Goal: Task Accomplishment & Management: Use online tool/utility

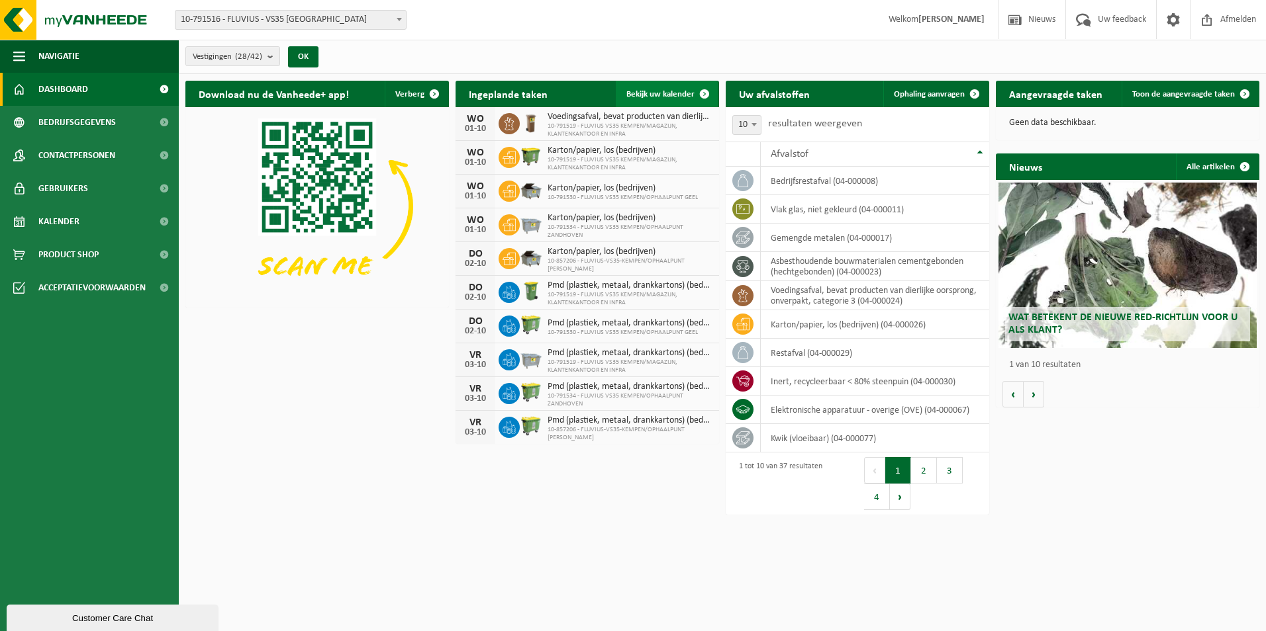
click at [684, 97] on span "Bekijk uw kalender" at bounding box center [660, 94] width 68 height 9
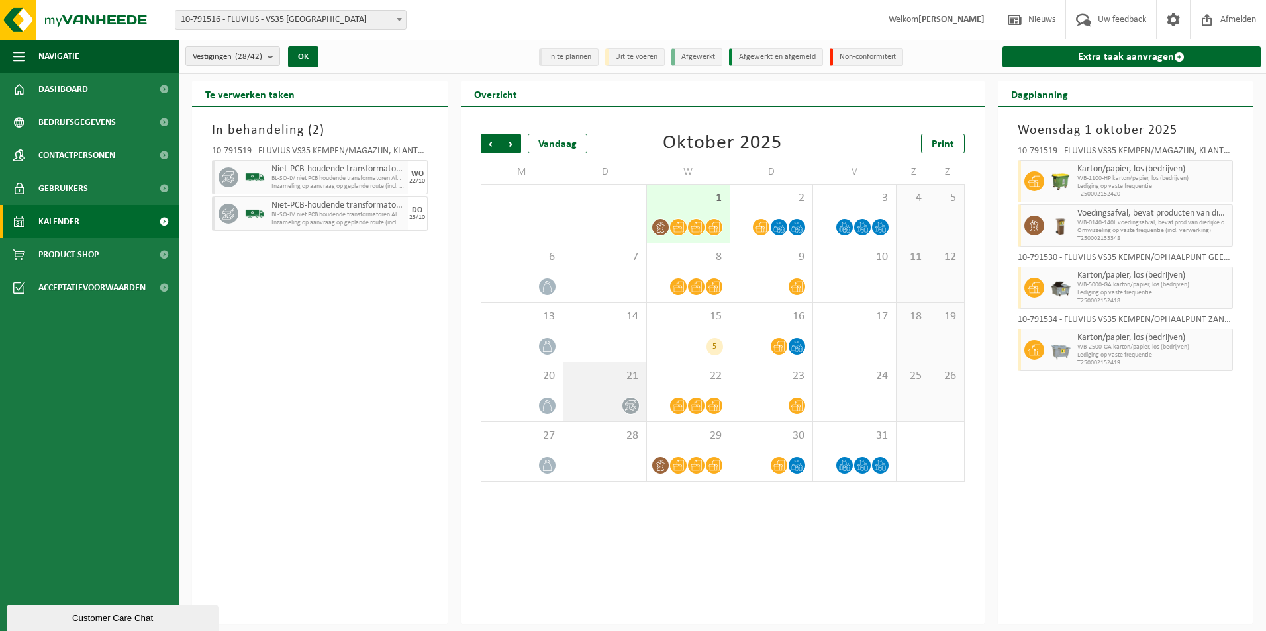
click at [629, 404] on icon at bounding box center [630, 405] width 11 height 11
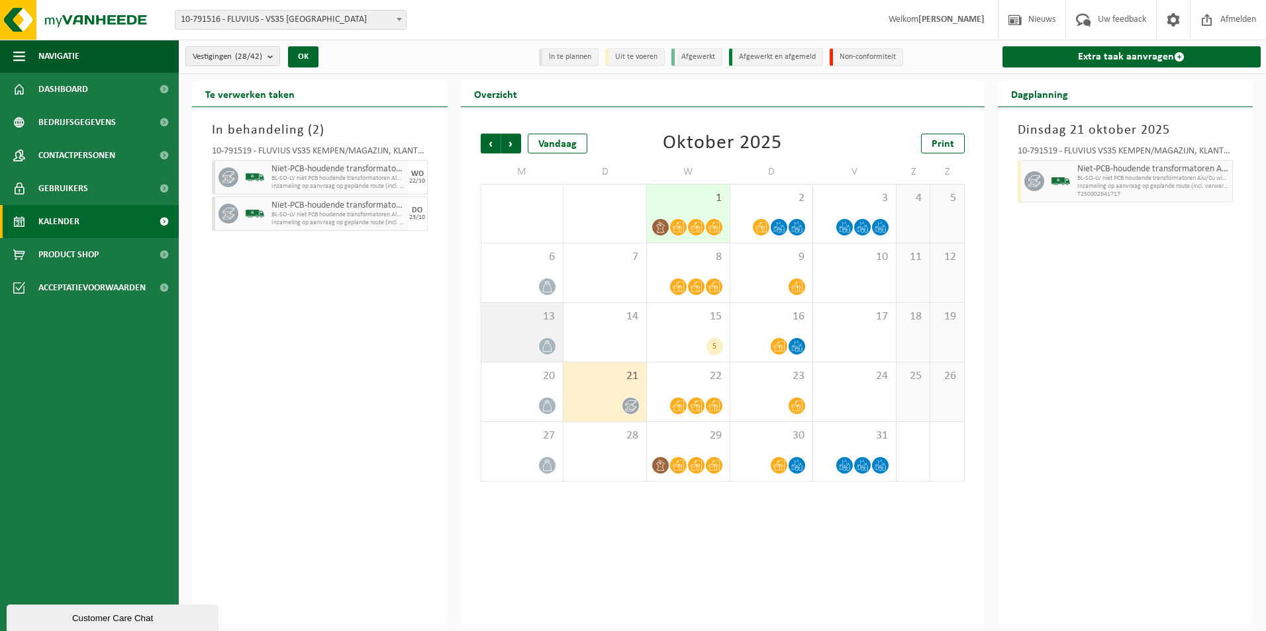
click at [542, 343] on icon at bounding box center [546, 346] width 11 height 11
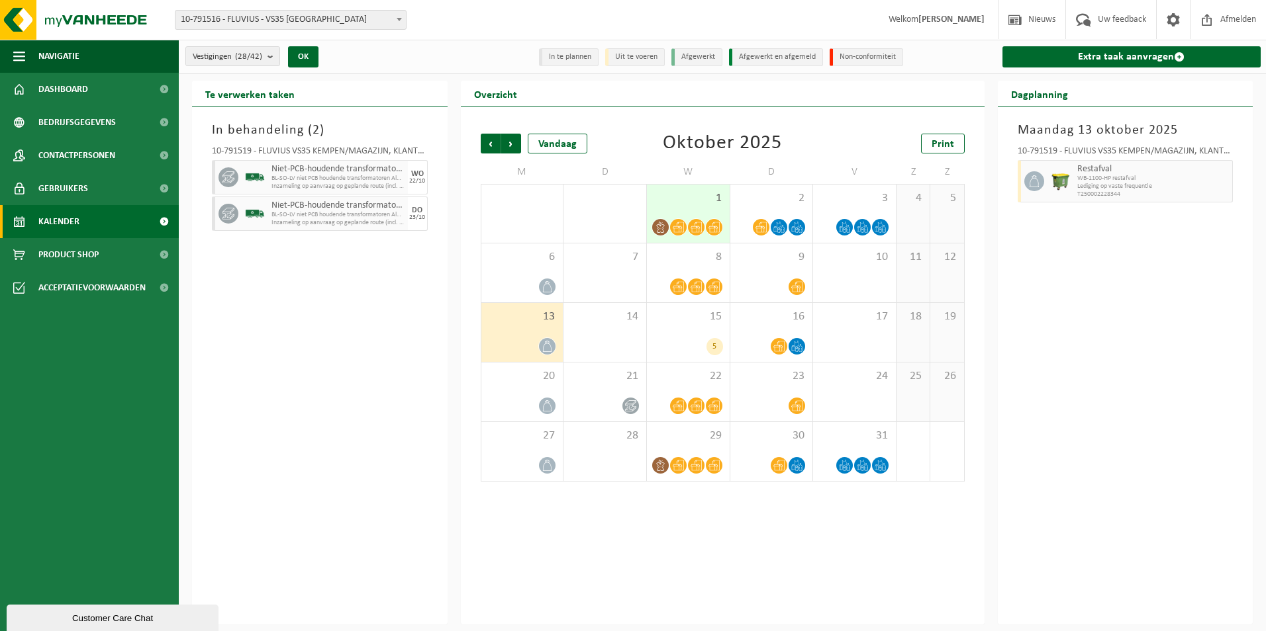
click at [682, 222] on icon at bounding box center [678, 227] width 11 height 11
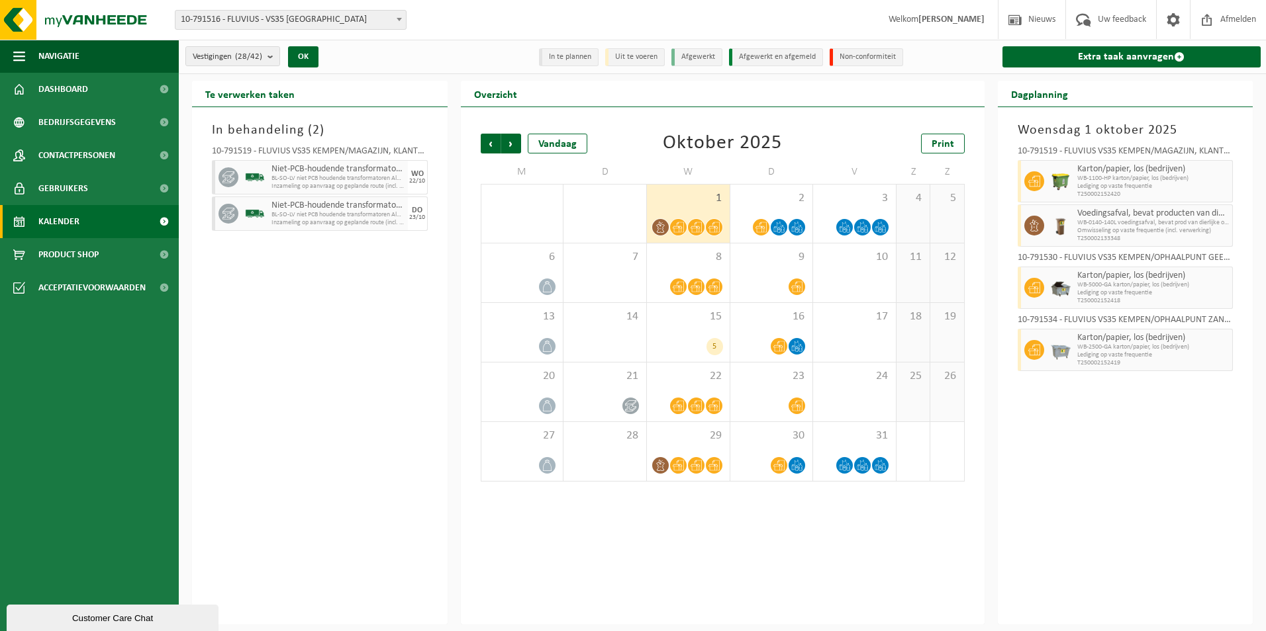
click at [697, 226] on icon at bounding box center [695, 227] width 11 height 11
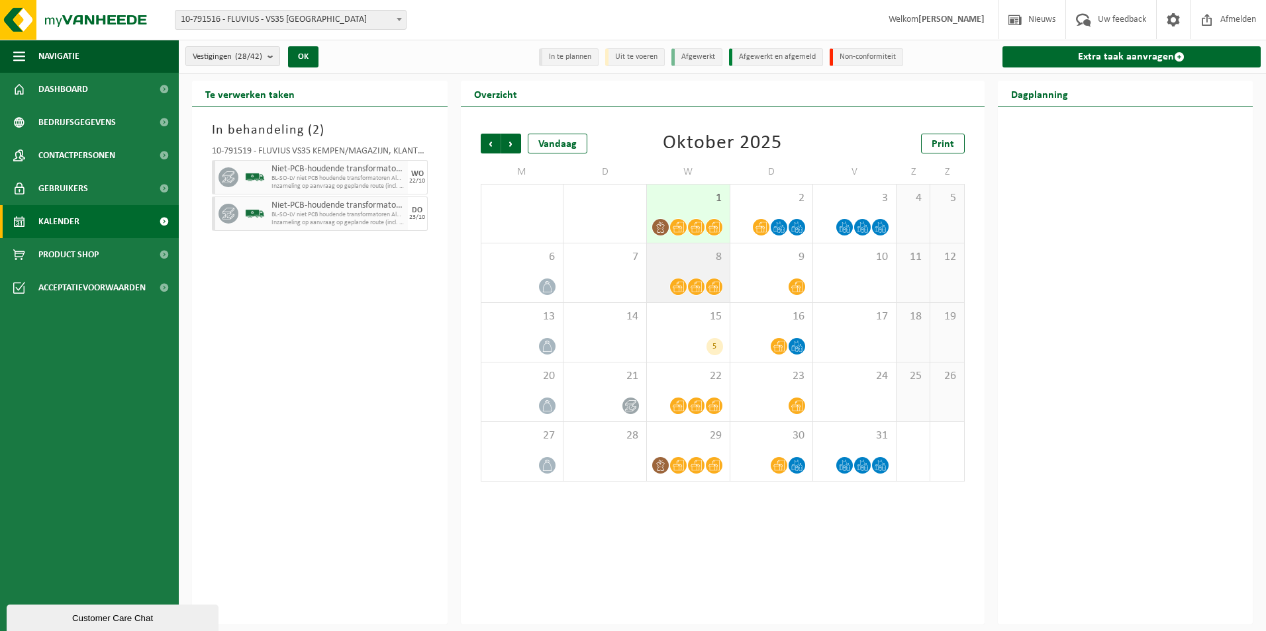
click at [704, 284] on span at bounding box center [696, 287] width 17 height 17
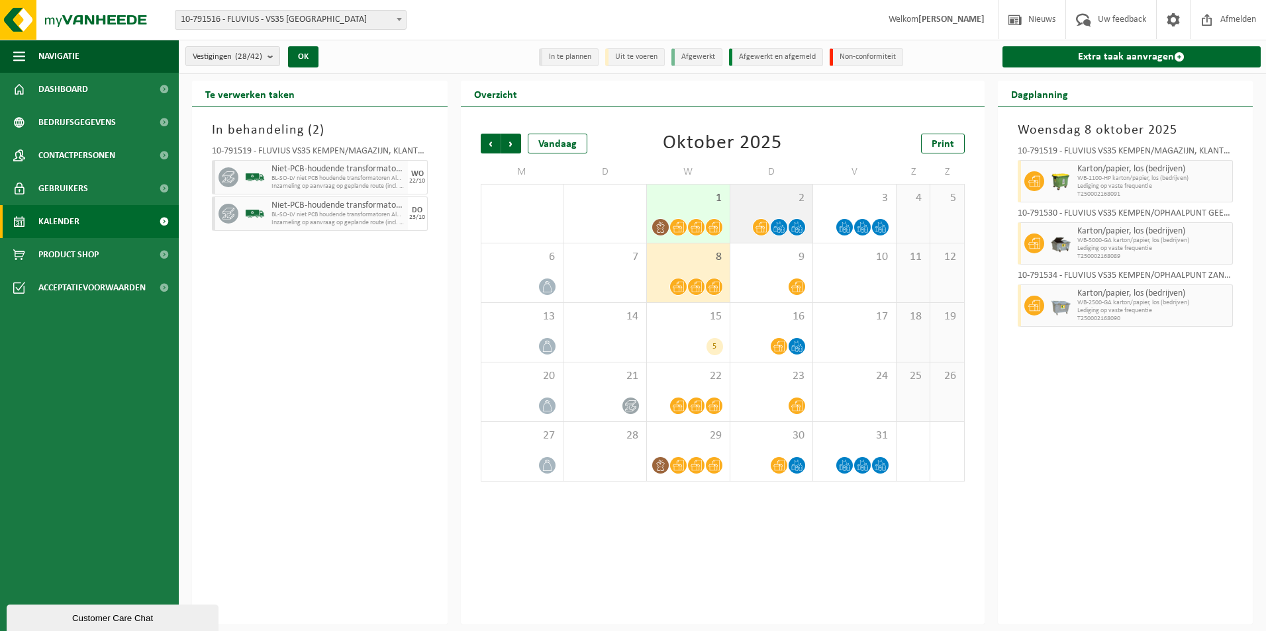
click at [770, 221] on div at bounding box center [772, 227] width 70 height 18
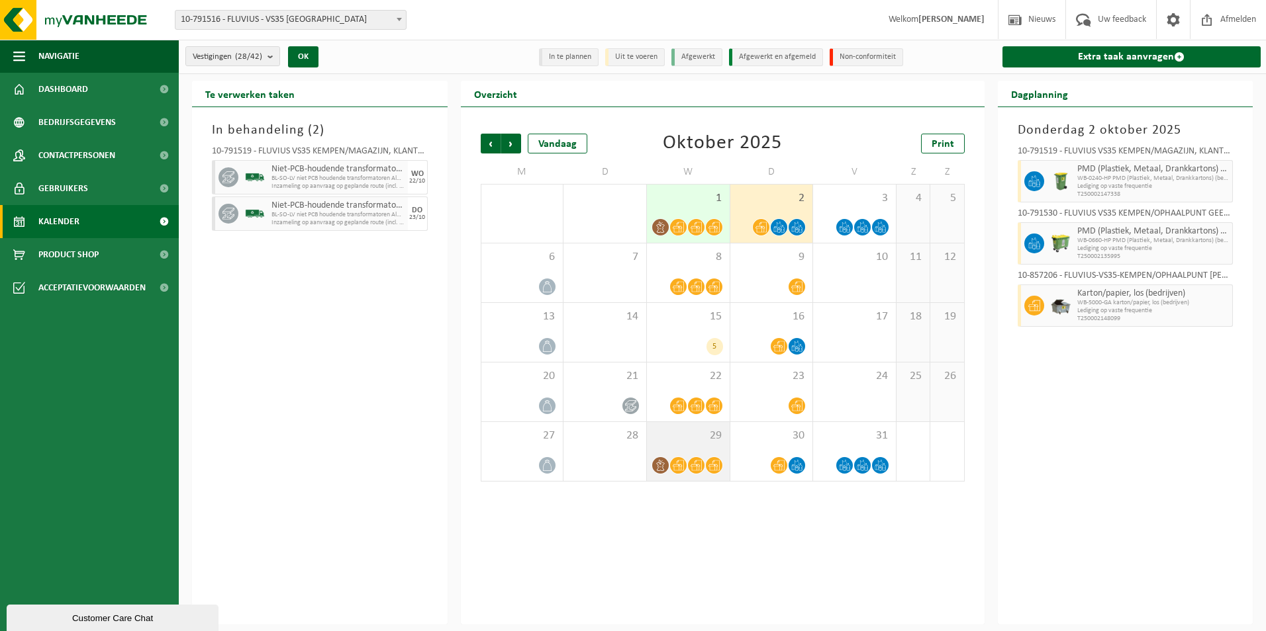
click at [674, 453] on div "29" at bounding box center [688, 451] width 83 height 59
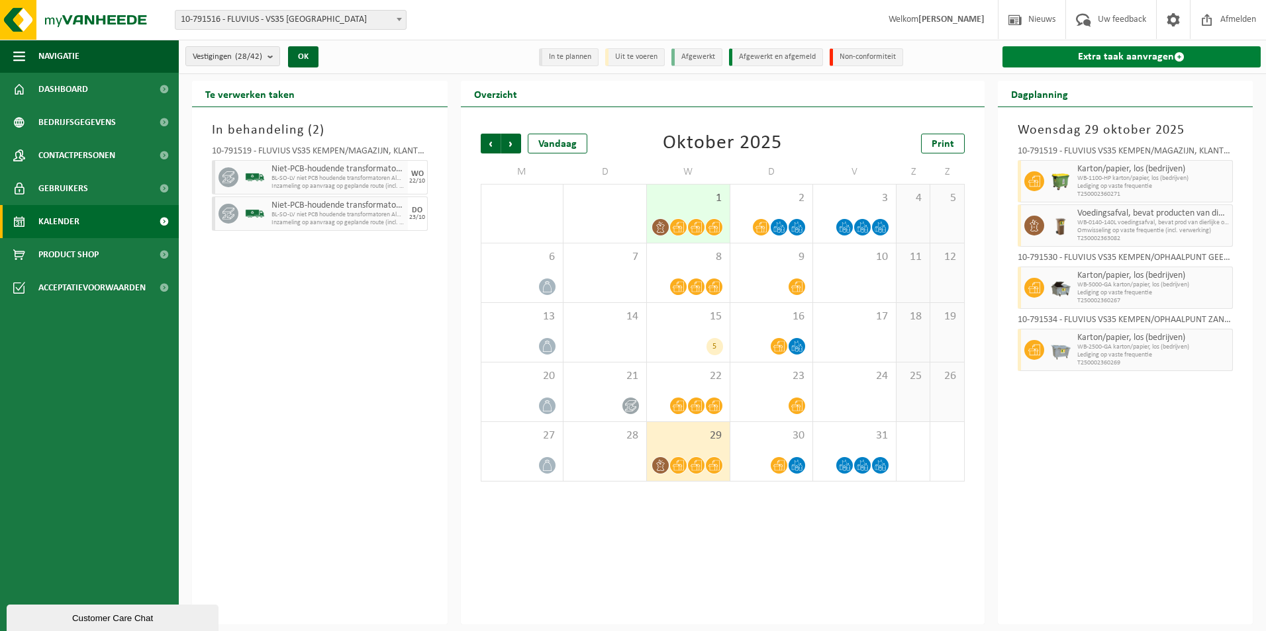
click at [1116, 58] on link "Extra taak aanvragen" at bounding box center [1131, 56] width 259 height 21
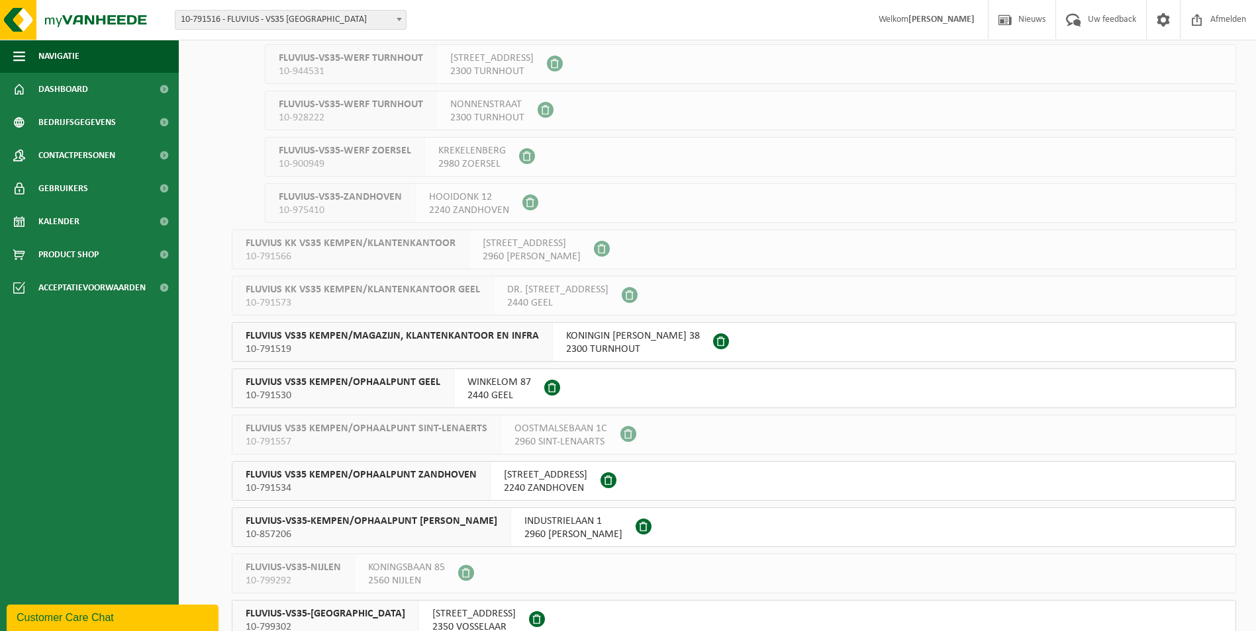
scroll to position [794, 0]
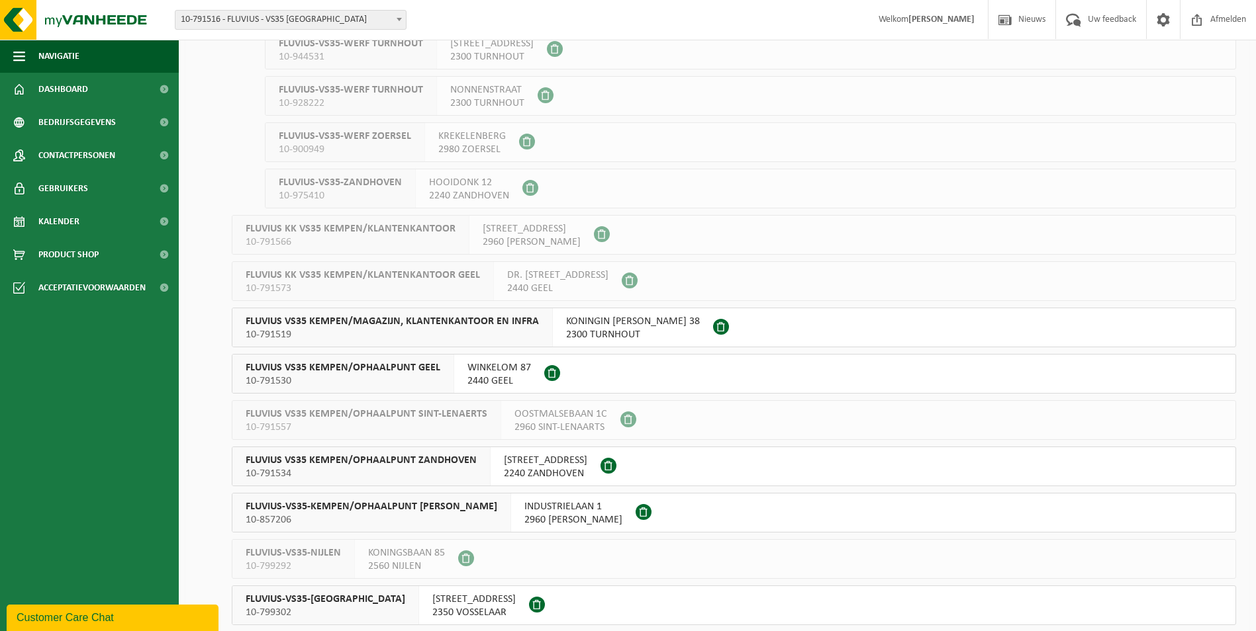
click at [443, 318] on span "FLUVIUS VS35 KEMPEN/MAGAZIJN, KLANTENKANTOOR EN INFRA" at bounding box center [392, 321] width 293 height 13
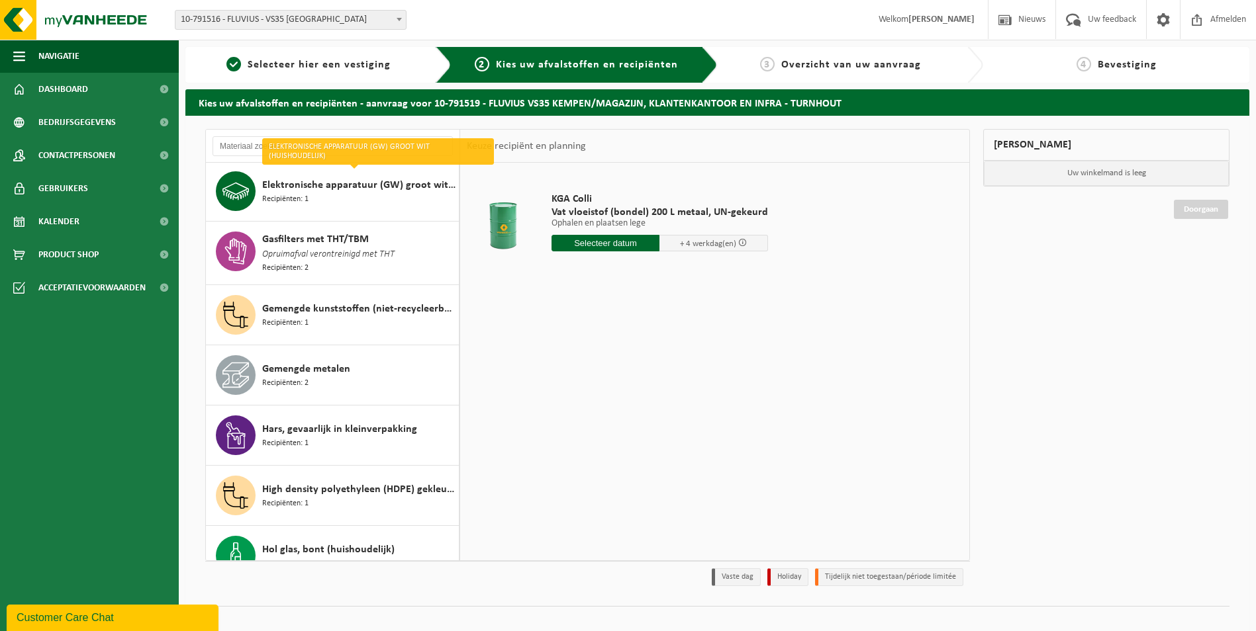
scroll to position [265, 0]
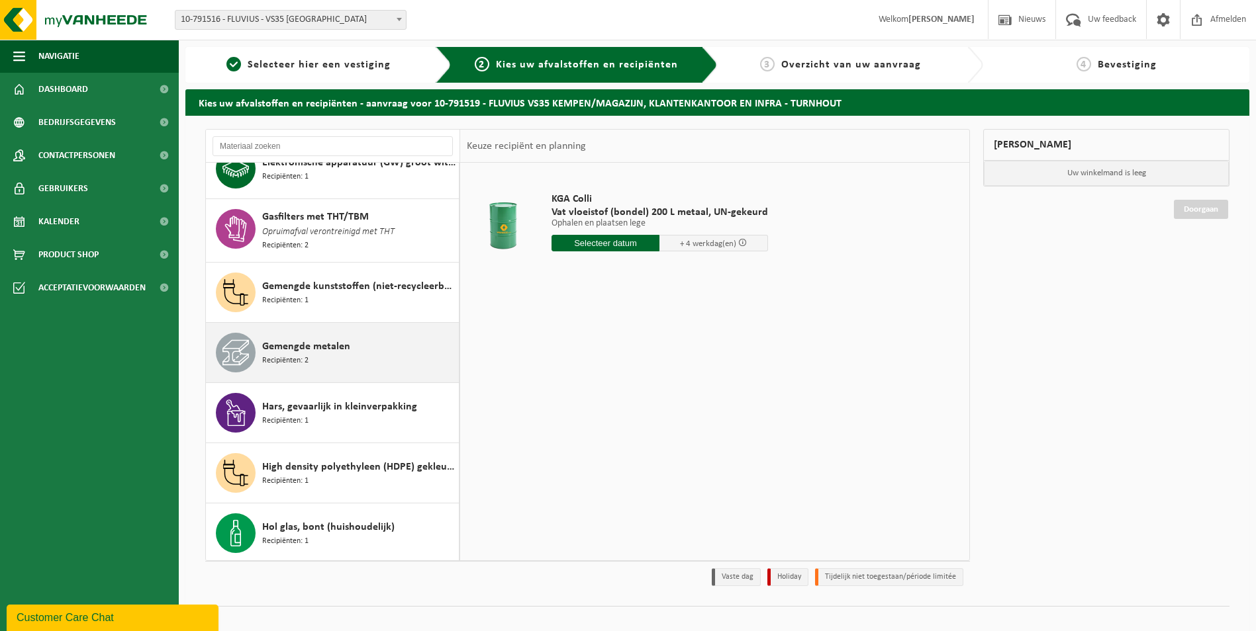
click at [323, 344] on span "Gemengde metalen" at bounding box center [306, 347] width 88 height 16
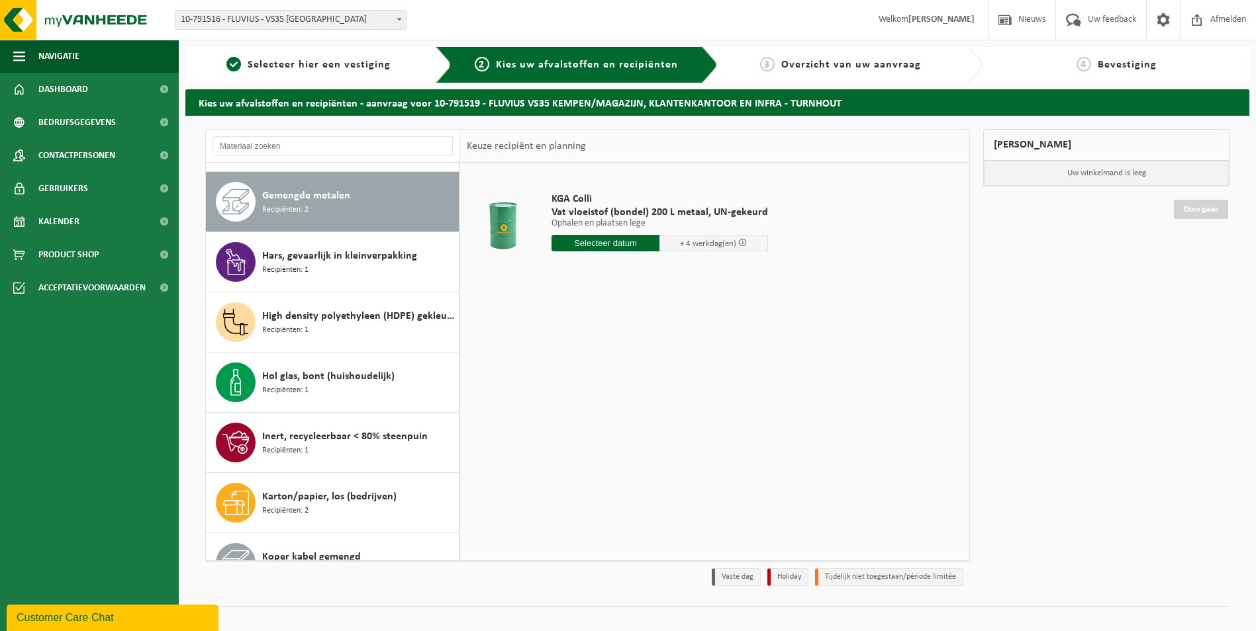
scroll to position [423, 0]
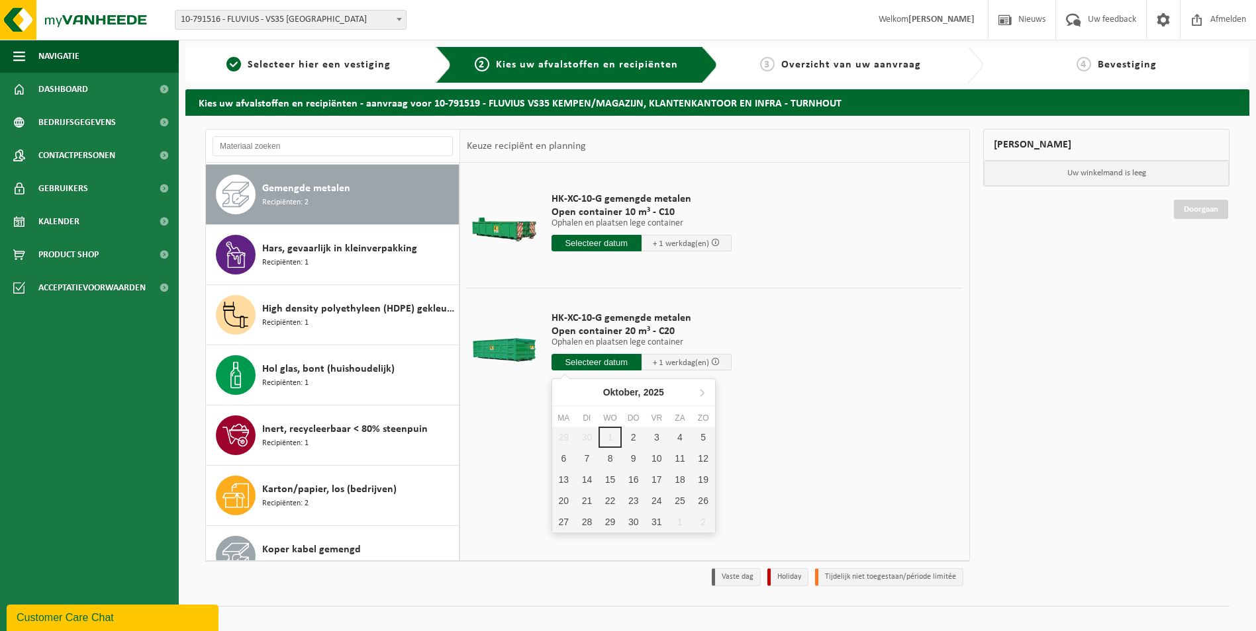
click at [606, 361] on input "text" at bounding box center [596, 362] width 90 height 17
click at [634, 434] on div "2" at bounding box center [633, 437] width 23 height 21
type input "Van 2025-10-02"
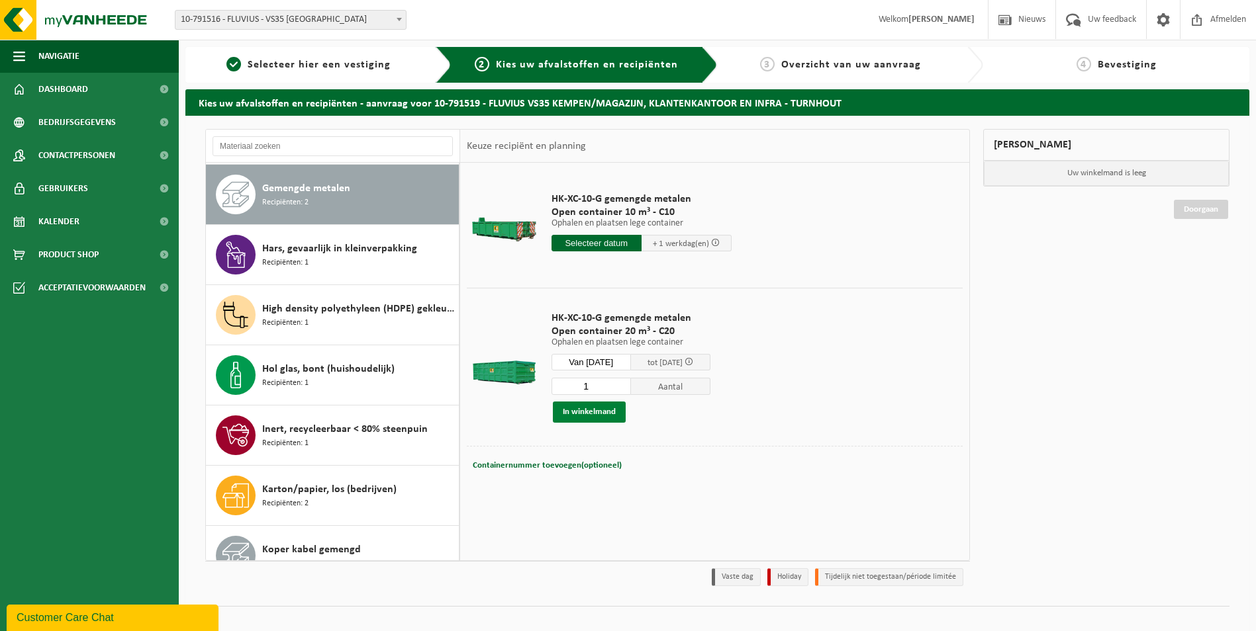
click at [592, 414] on button "In winkelmand" at bounding box center [589, 412] width 73 height 21
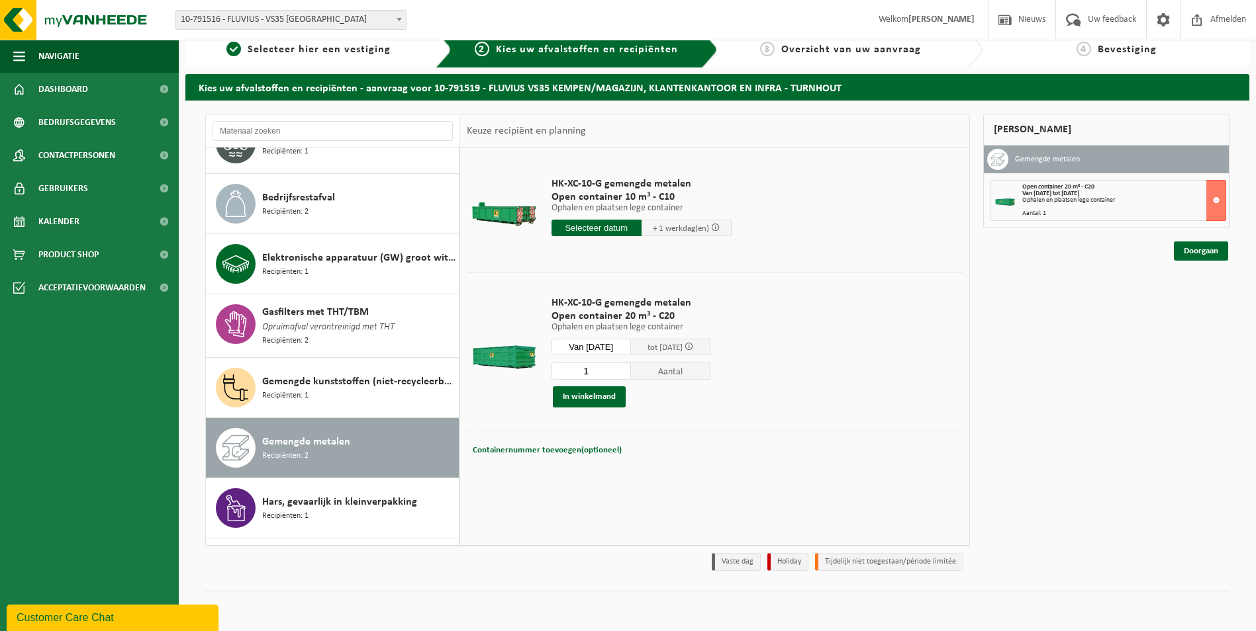
scroll to position [88, 0]
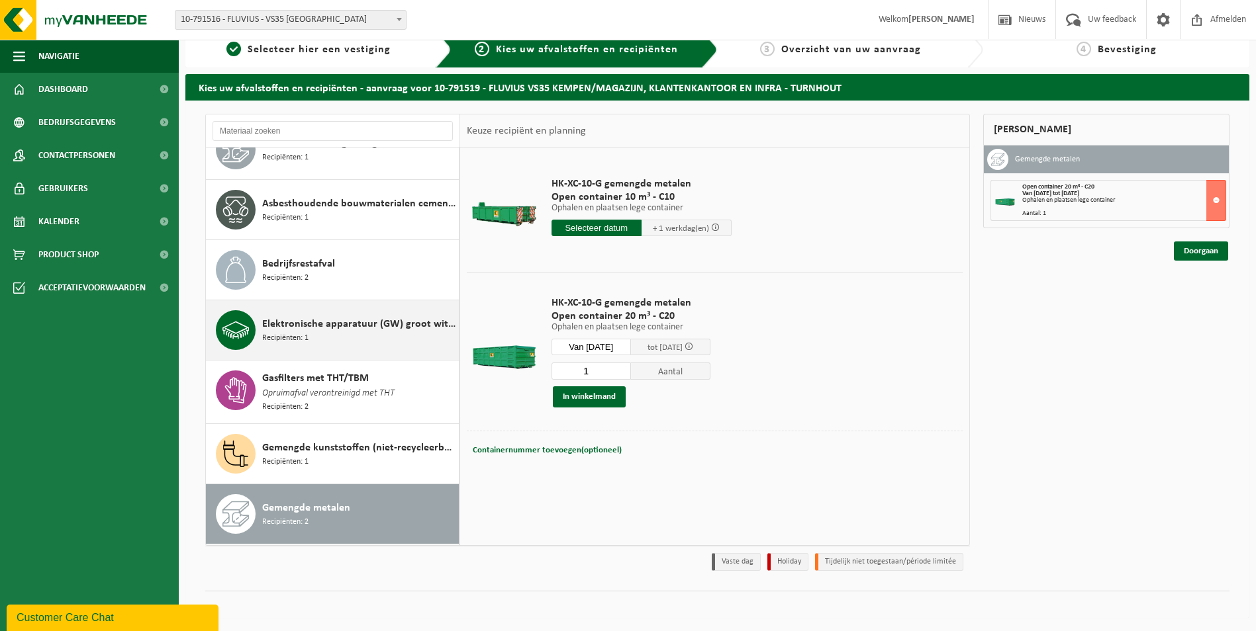
click at [387, 317] on span "Elektronische apparatuur (GW) groot wit (huishoudelijk)" at bounding box center [358, 324] width 193 height 16
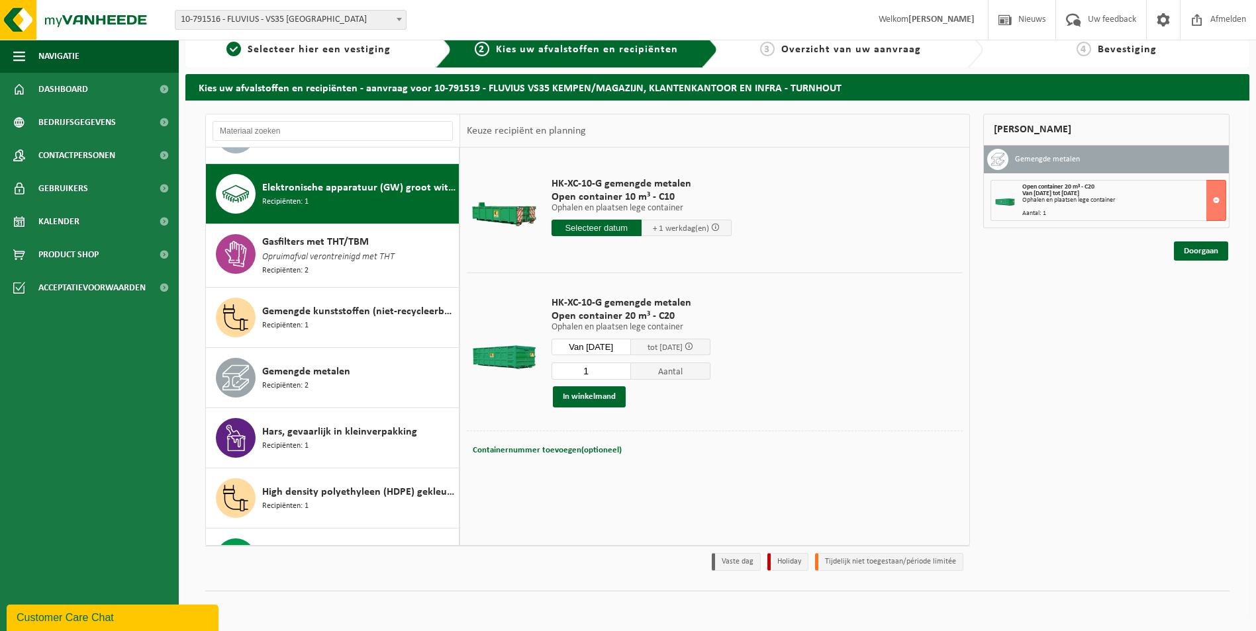
scroll to position [241, 0]
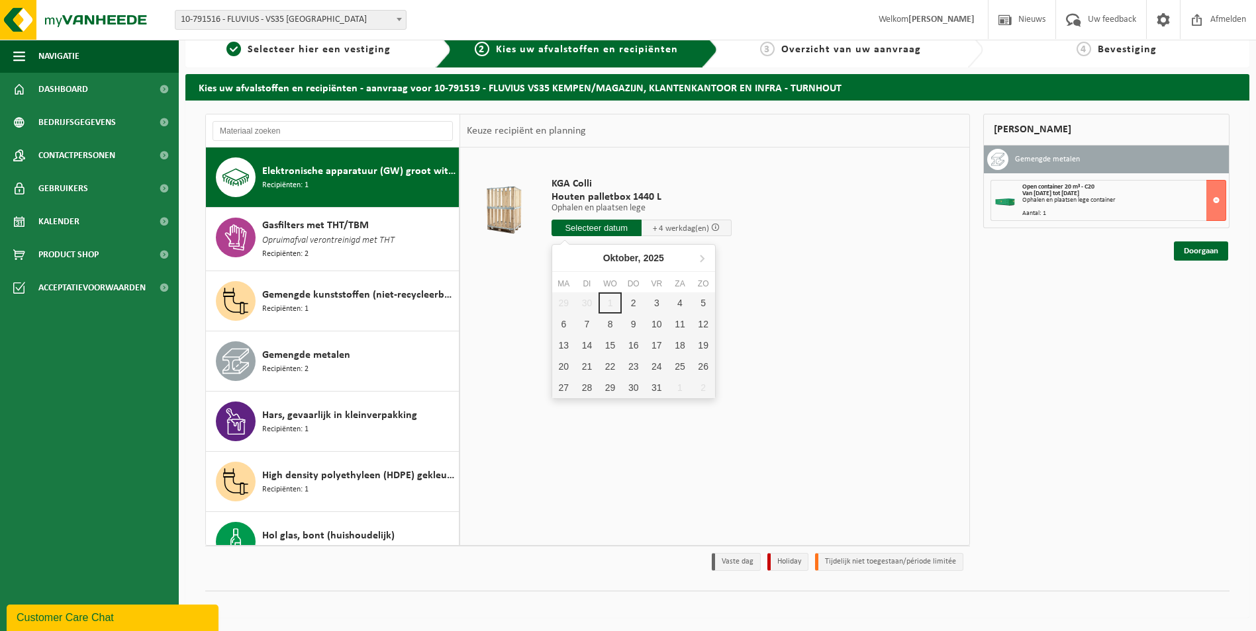
click at [600, 229] on input "text" at bounding box center [596, 228] width 90 height 17
click at [639, 300] on div "2" at bounding box center [633, 303] width 23 height 21
type input "Van 2025-10-02"
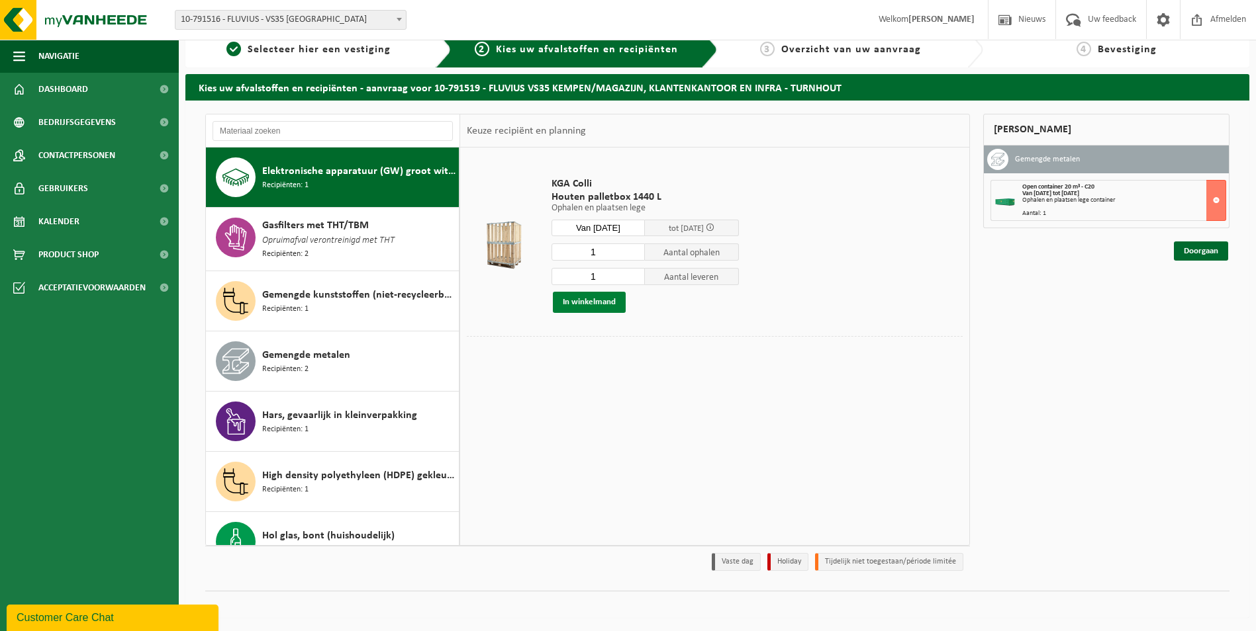
click at [598, 301] on button "In winkelmand" at bounding box center [589, 302] width 73 height 21
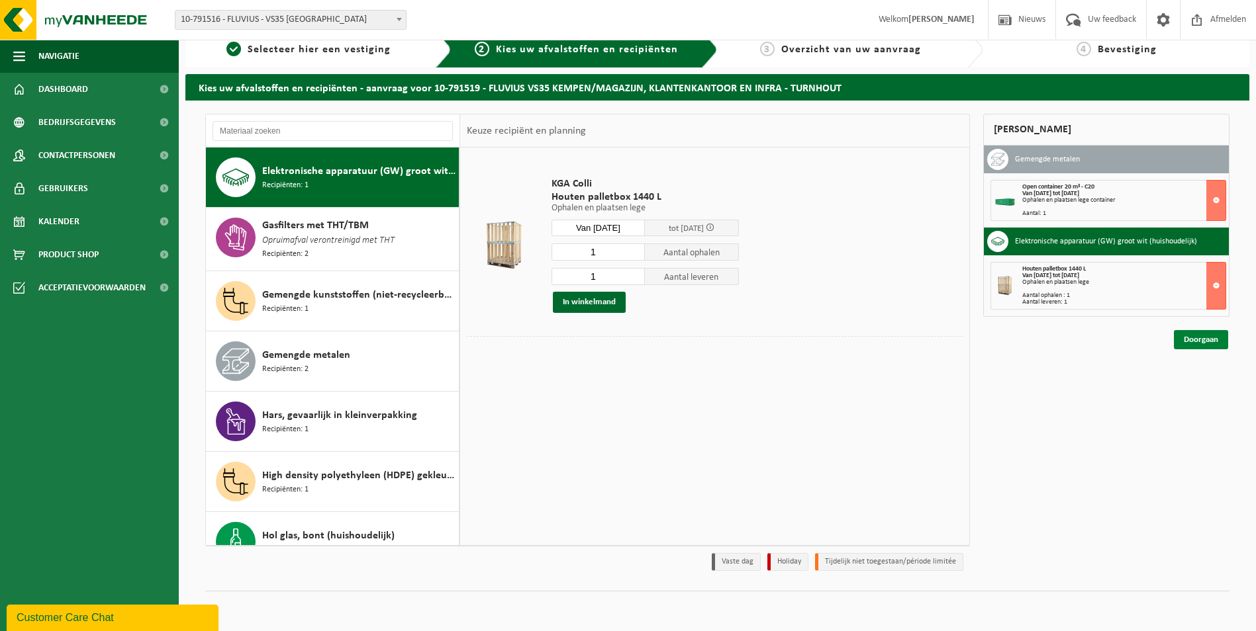
click at [1193, 342] on link "Doorgaan" at bounding box center [1201, 339] width 54 height 19
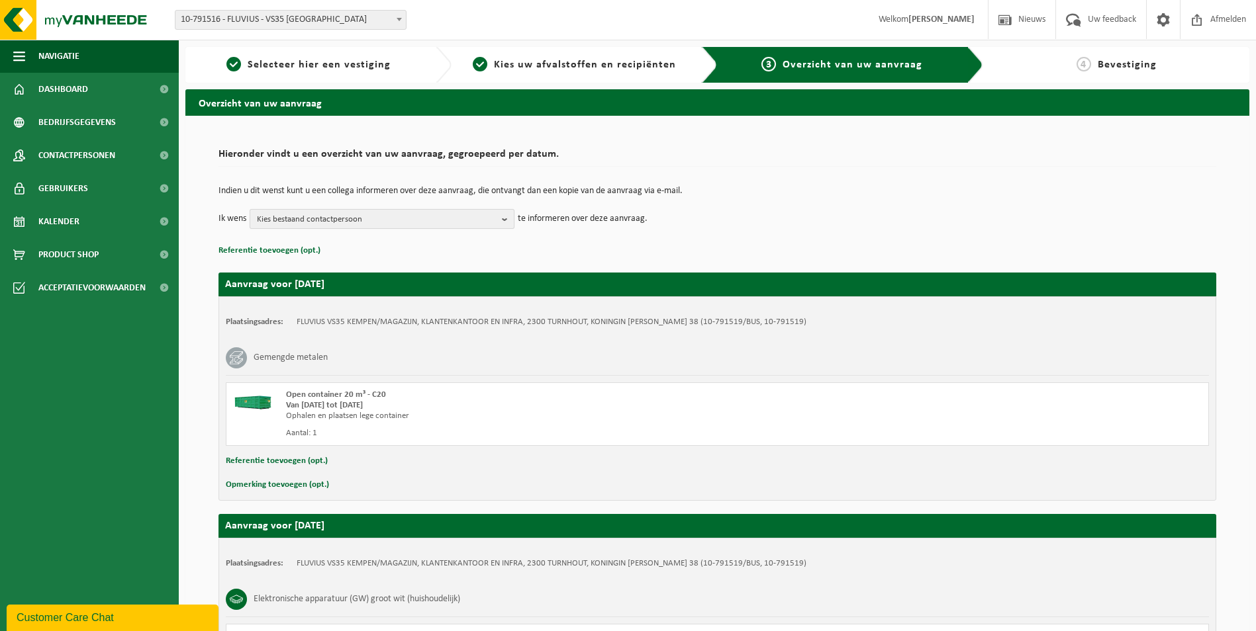
click at [509, 220] on b "button" at bounding box center [508, 219] width 12 height 19
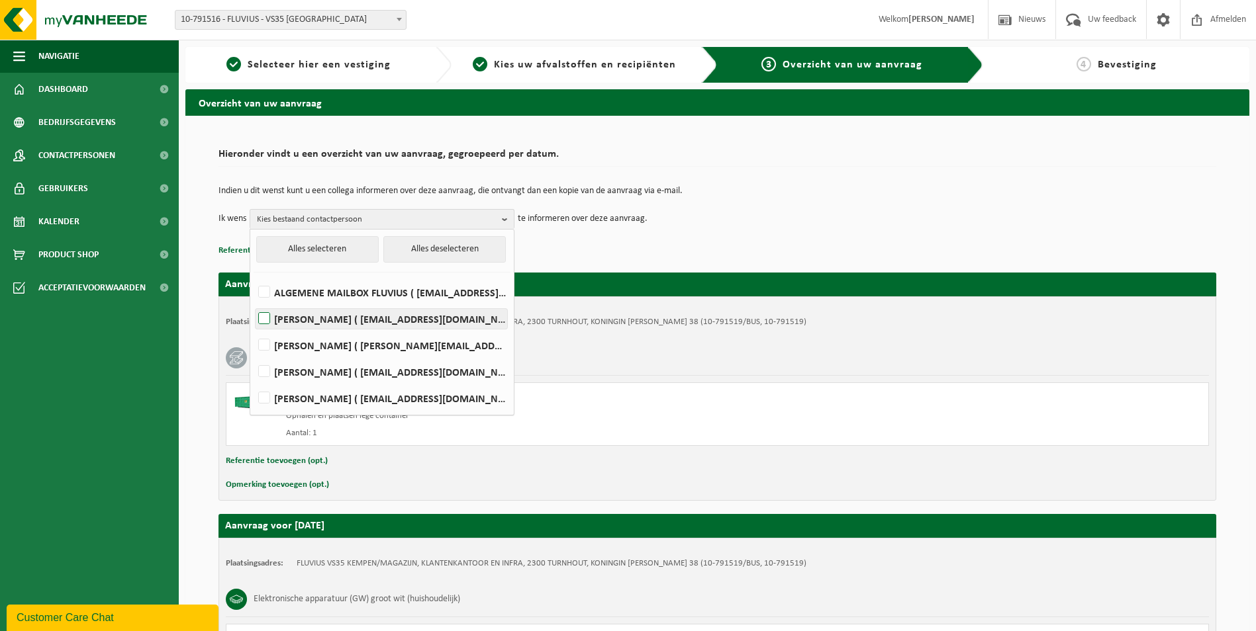
click at [265, 319] on label "[PERSON_NAME] ( [EMAIL_ADDRESS][DOMAIN_NAME] )" at bounding box center [381, 319] width 252 height 20
click at [254, 302] on input "[PERSON_NAME] ( [EMAIL_ADDRESS][DOMAIN_NAME] )" at bounding box center [253, 302] width 1 height 1
checkbox input "true"
click at [643, 362] on div "Gemengde metalen" at bounding box center [717, 358] width 983 height 34
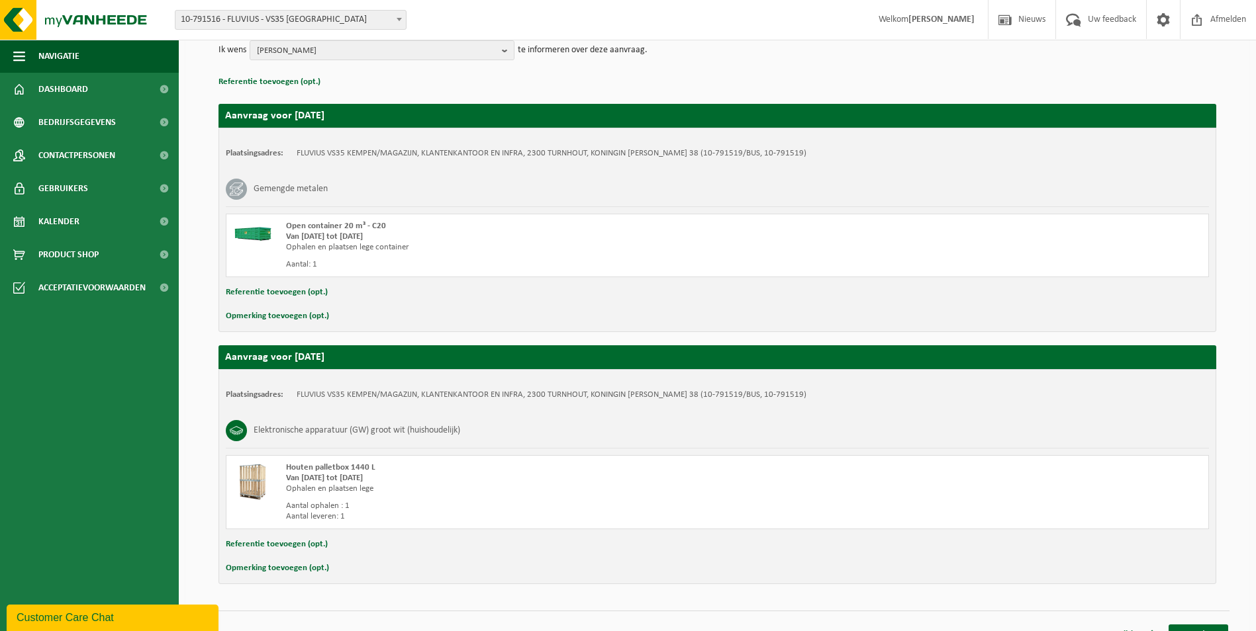
scroll to position [189, 0]
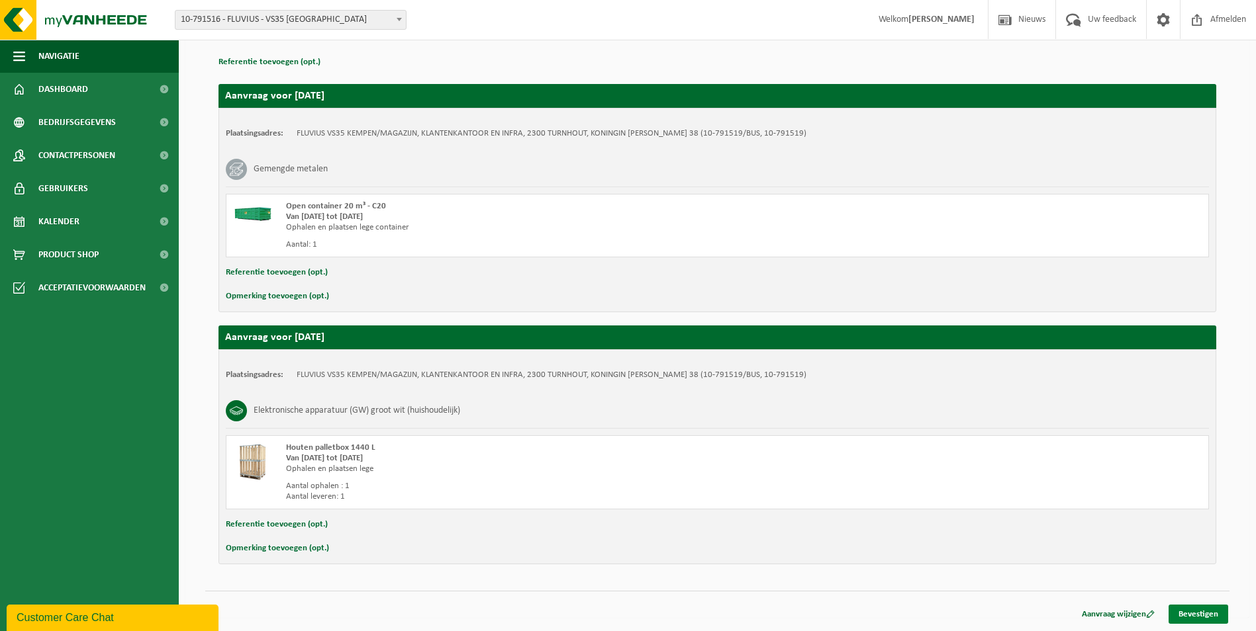
click at [1202, 616] on link "Bevestigen" at bounding box center [1198, 614] width 60 height 19
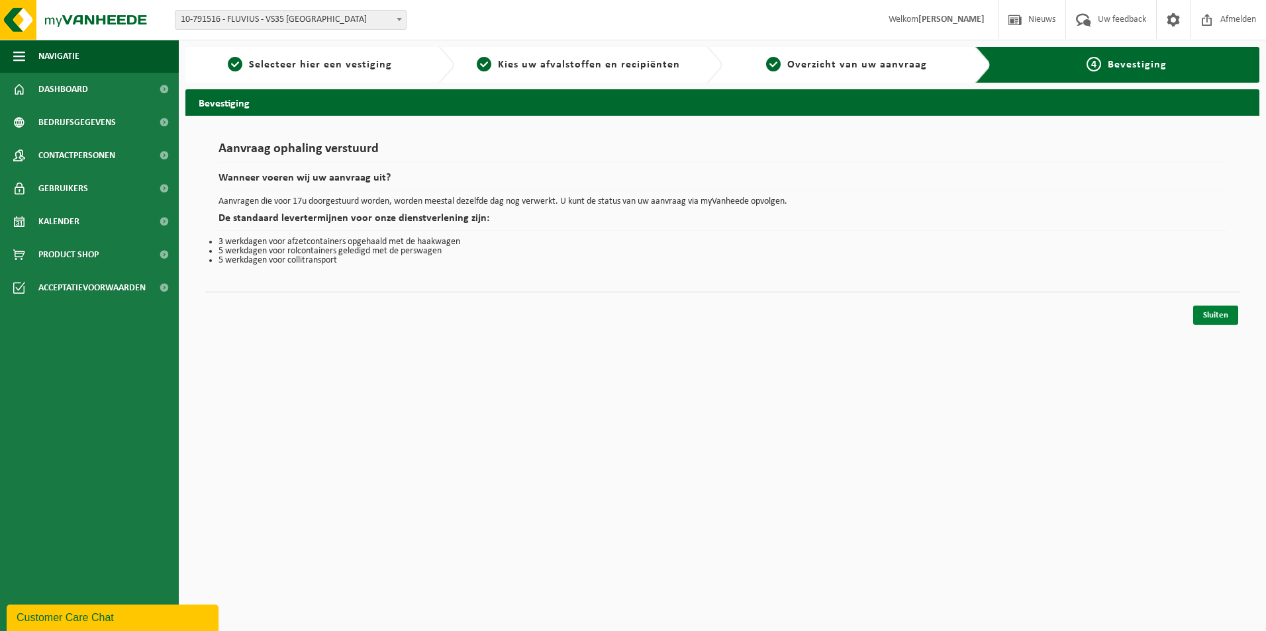
click at [1221, 315] on link "Sluiten" at bounding box center [1215, 315] width 45 height 19
